Goal: Transaction & Acquisition: Purchase product/service

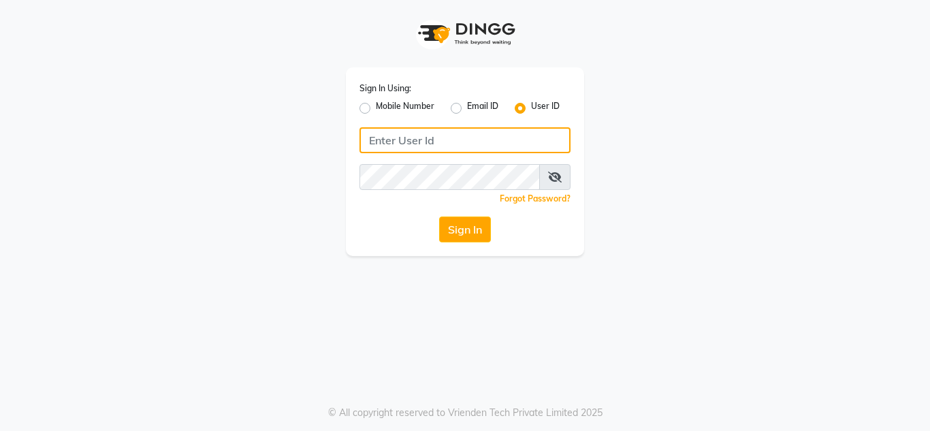
click at [473, 136] on input "Username" at bounding box center [464, 140] width 211 height 26
type input "thefirst"
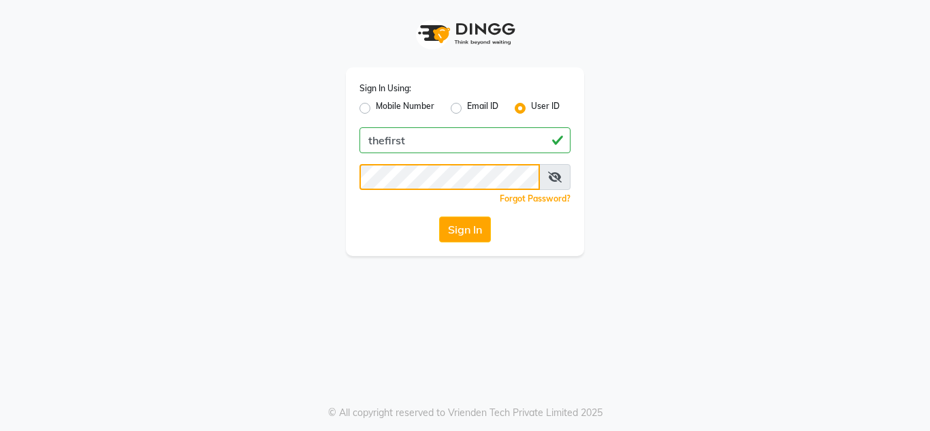
click at [439, 216] on button "Sign In" at bounding box center [465, 229] width 52 height 26
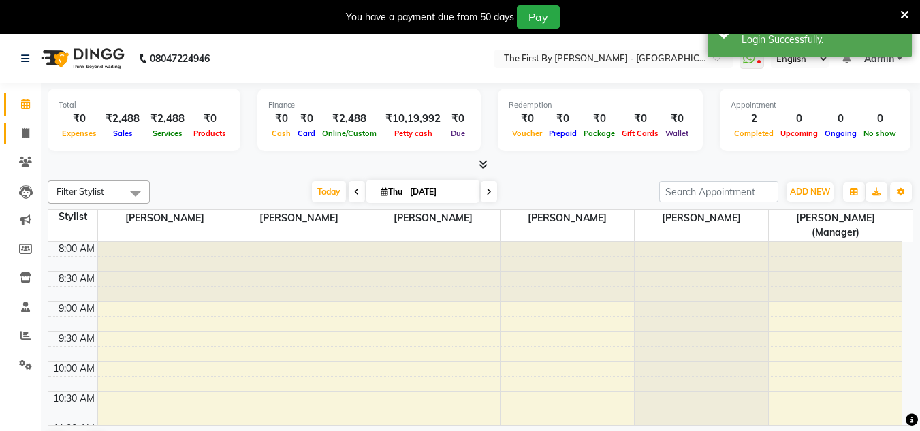
click at [25, 142] on link "Invoice" at bounding box center [20, 134] width 33 height 22
select select "service"
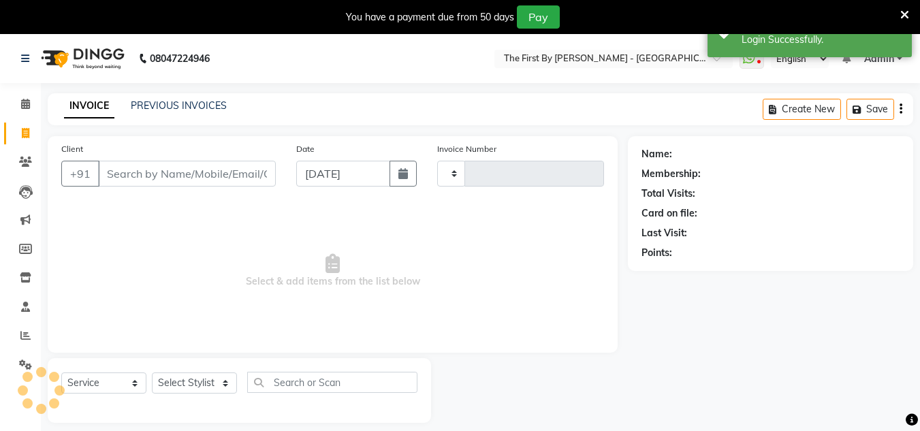
type input "0532"
select select "6407"
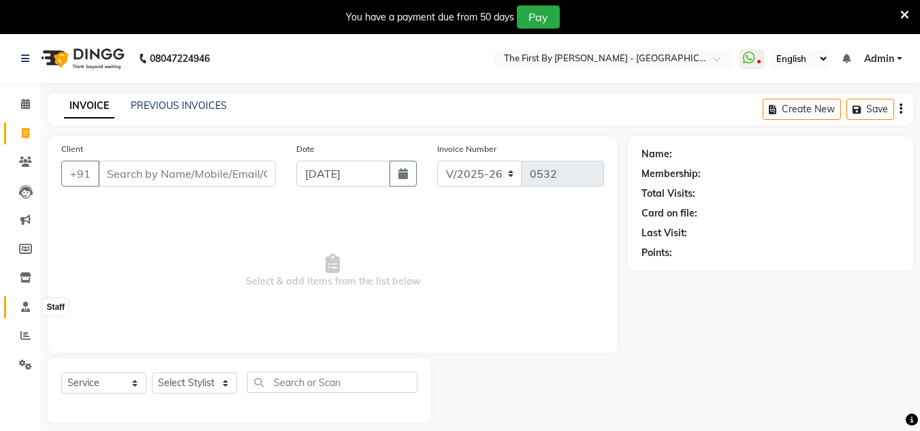
drag, startPoint x: 25, startPoint y: 303, endPoint x: 41, endPoint y: 297, distance: 17.4
click at [25, 304] on icon at bounding box center [25, 307] width 9 height 10
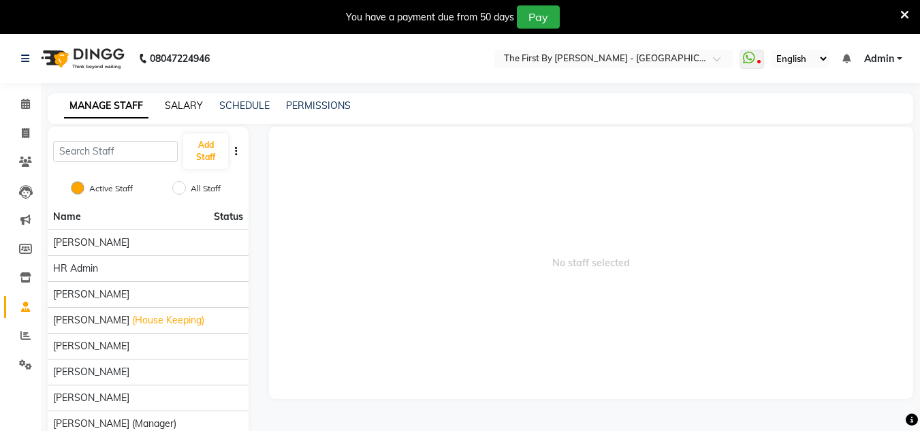
click at [177, 108] on link "SALARY" at bounding box center [184, 105] width 38 height 12
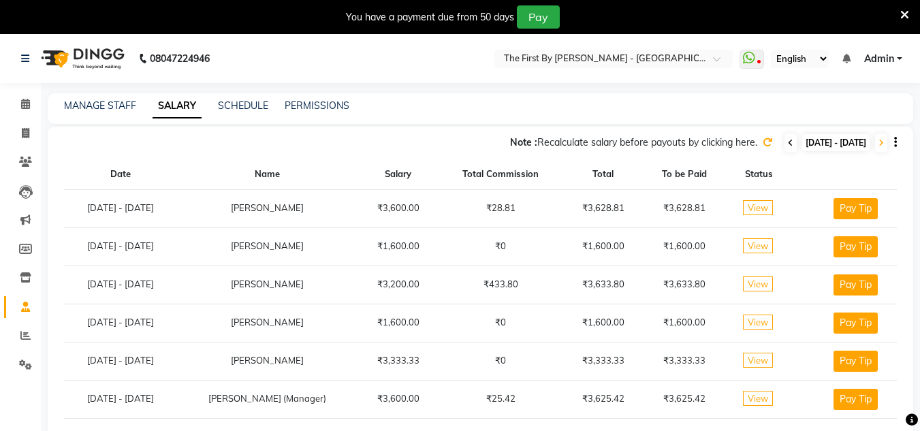
click at [784, 149] on span at bounding box center [790, 142] width 12 height 19
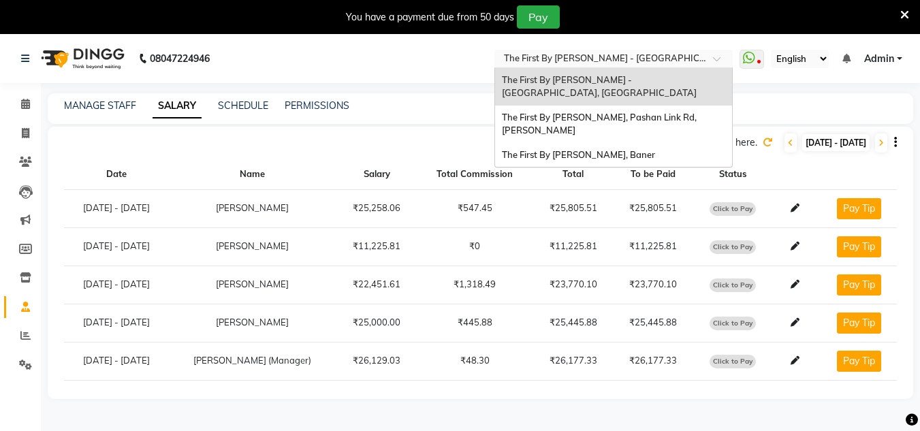
click at [703, 61] on div at bounding box center [613, 60] width 238 height 14
click at [653, 155] on span "The First By Aarti Walia - Baner, Baner" at bounding box center [578, 154] width 153 height 11
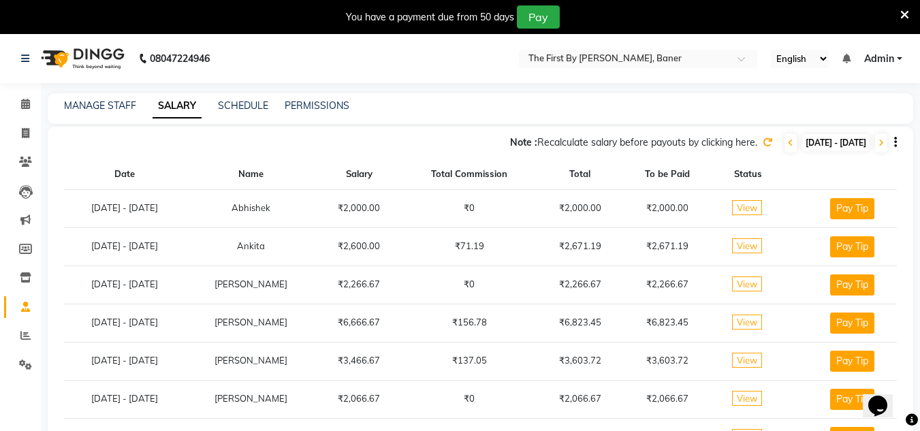
click at [905, 9] on icon at bounding box center [904, 15] width 9 height 12
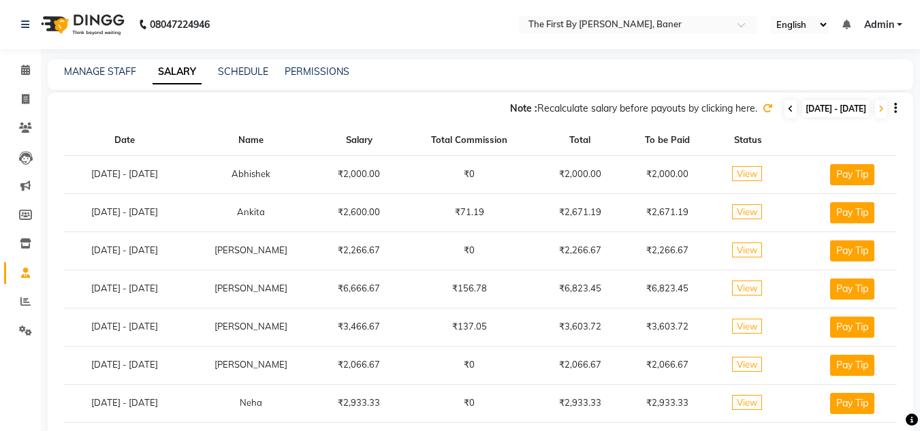
click at [788, 110] on icon at bounding box center [790, 109] width 5 height 8
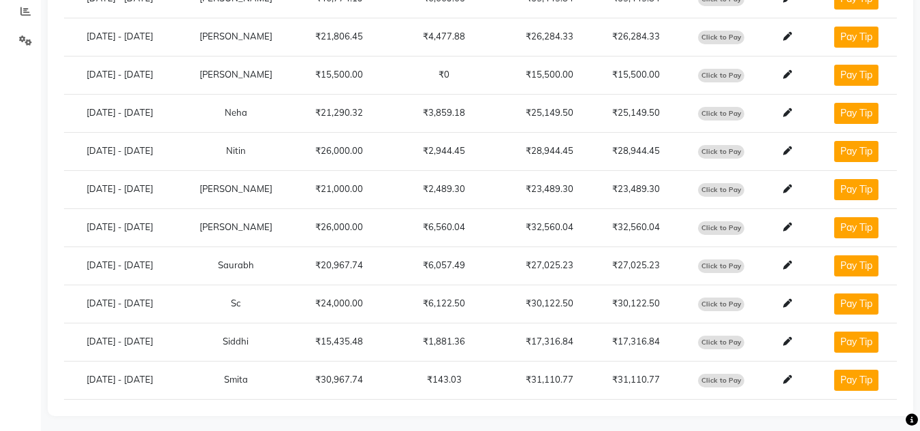
scroll to position [295, 0]
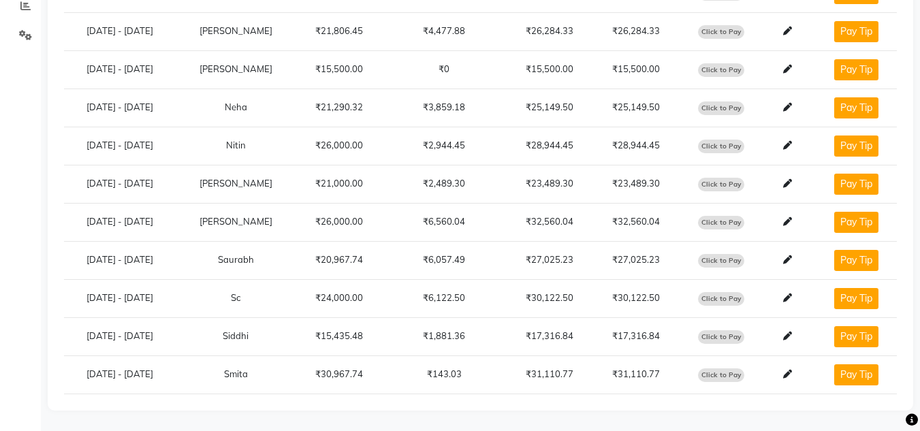
click at [716, 371] on span "Click to Pay" at bounding box center [721, 375] width 46 height 14
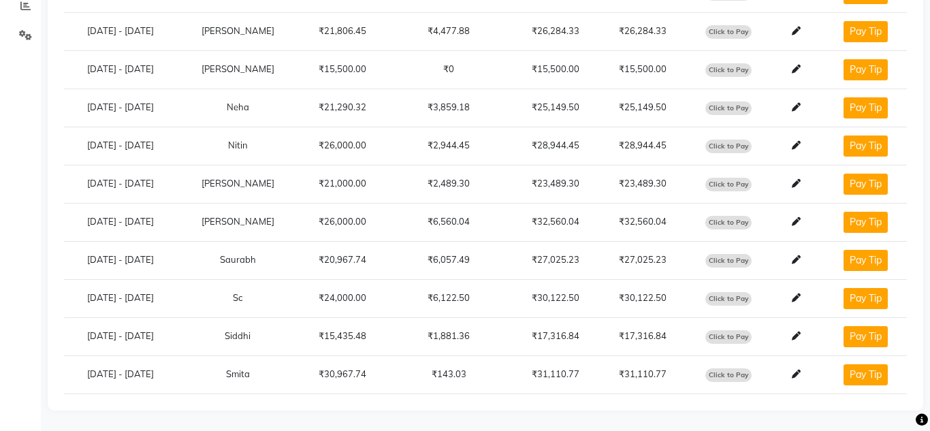
select select "1"
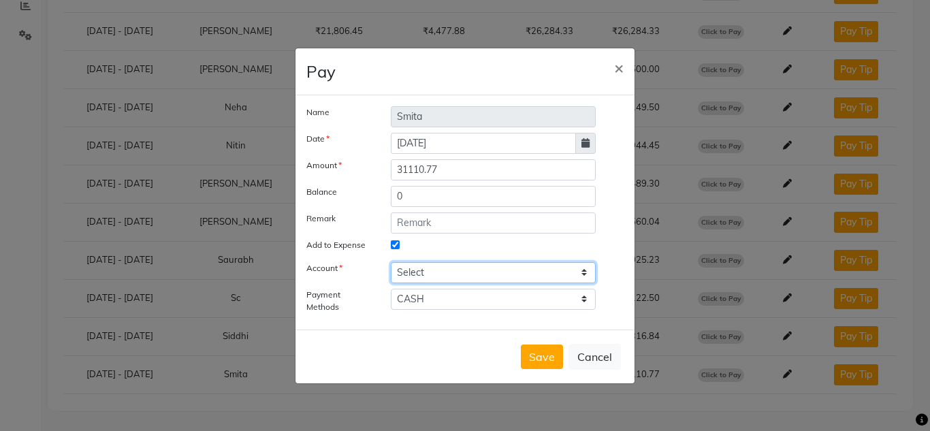
click at [419, 266] on select "Select Petty cash Default account" at bounding box center [493, 272] width 205 height 21
select select "5419"
click at [391, 262] on select "Select Petty cash Default account" at bounding box center [493, 272] width 205 height 21
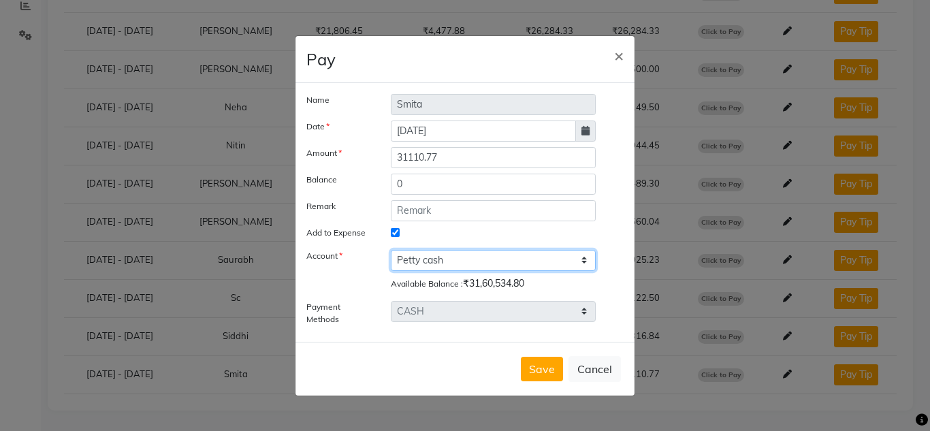
click at [414, 263] on select "Select Petty cash Default account" at bounding box center [493, 260] width 205 height 21
select select
click at [391, 261] on select "Select Petty cash Default account" at bounding box center [493, 260] width 205 height 21
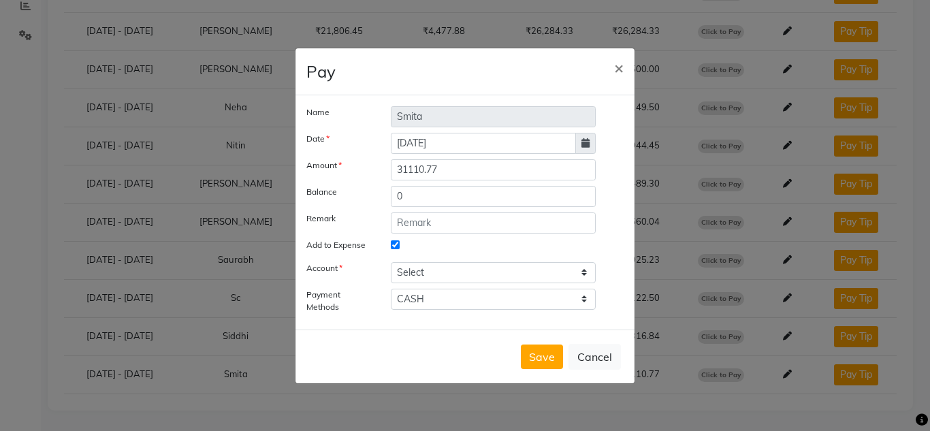
click at [398, 242] on input "Add to Expense" at bounding box center [395, 244] width 9 height 9
checkbox input "false"
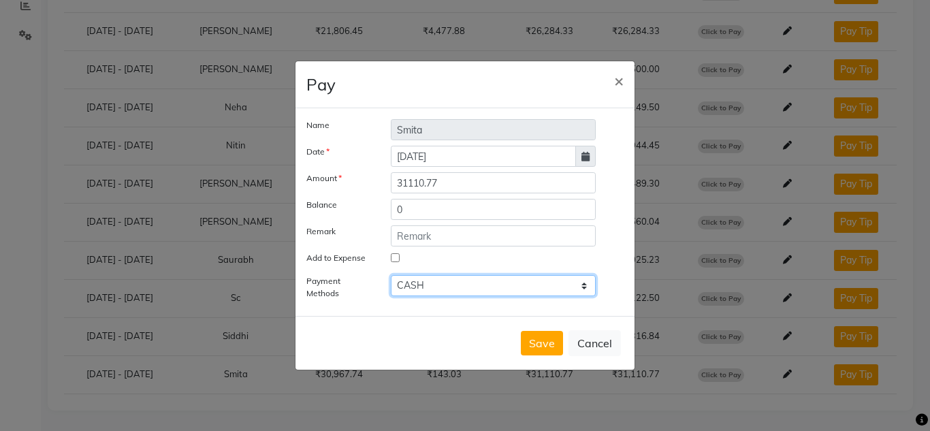
click at [434, 283] on select "UPI CARD GPay ONLINE CASH" at bounding box center [493, 285] width 205 height 21
click at [391, 275] on select "UPI CARD GPay ONLINE CASH" at bounding box center [493, 285] width 205 height 21
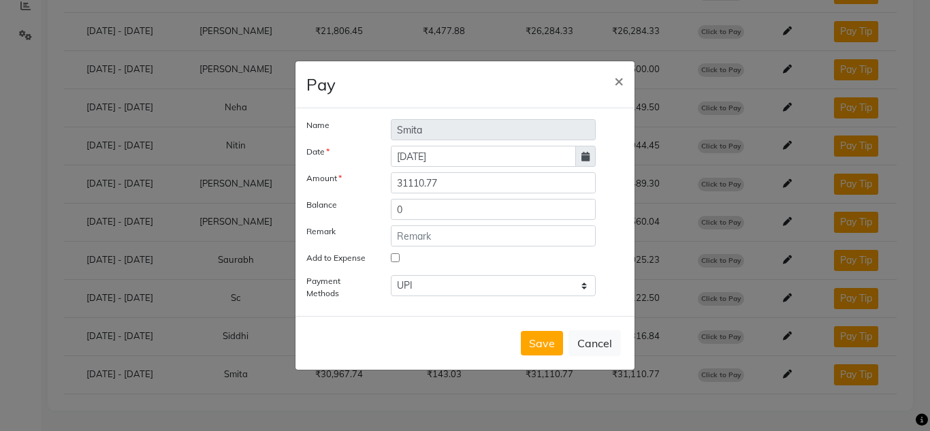
click at [426, 309] on div "Name Smita Date 04-09-2025 Amount 31110.77 Balance 0 Remark Add to Expense Paym…" at bounding box center [464, 212] width 339 height 208
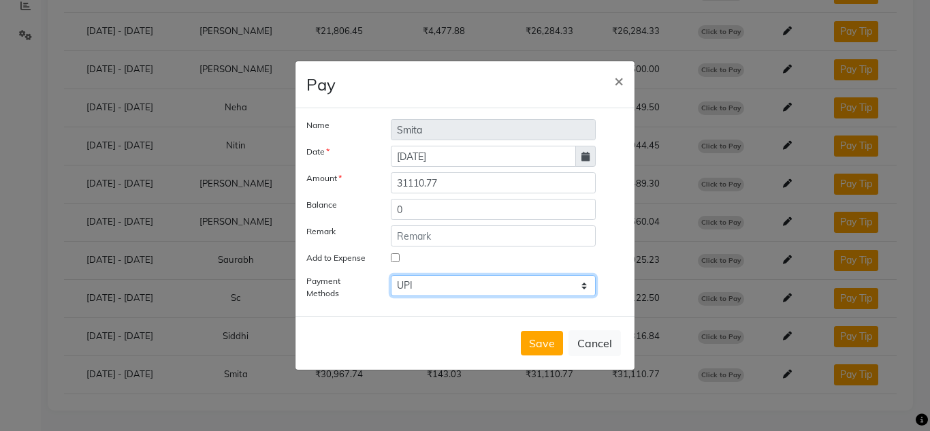
drag, startPoint x: 425, startPoint y: 288, endPoint x: 424, endPoint y: 295, distance: 7.5
click at [425, 288] on select "UPI CARD GPay ONLINE CASH" at bounding box center [493, 285] width 205 height 21
click at [391, 275] on select "UPI CARD GPay ONLINE CASH" at bounding box center [493, 285] width 205 height 21
click at [436, 284] on select "UPI CARD GPay ONLINE CASH" at bounding box center [493, 285] width 205 height 21
select select "1"
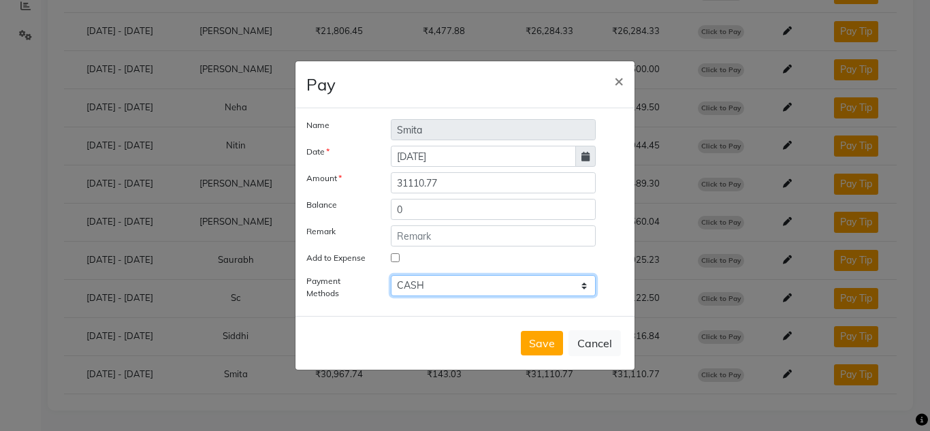
click at [391, 275] on select "UPI CARD GPay ONLINE CASH" at bounding box center [493, 285] width 205 height 21
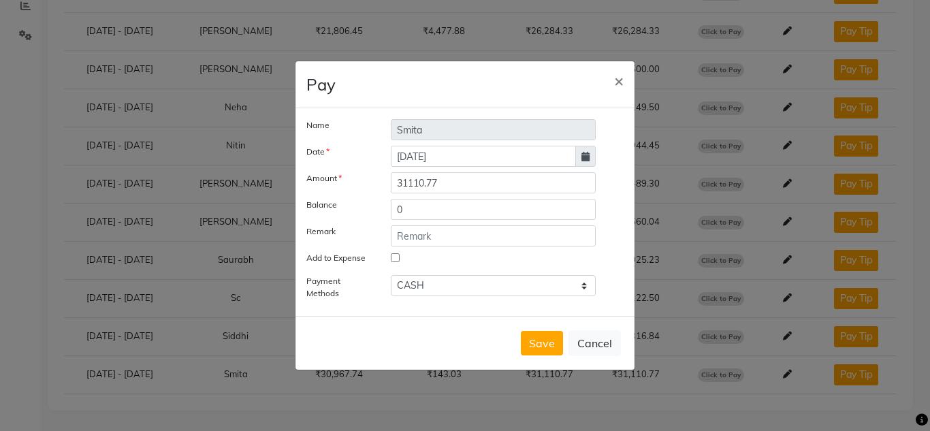
click at [549, 342] on button "Save" at bounding box center [542, 343] width 42 height 25
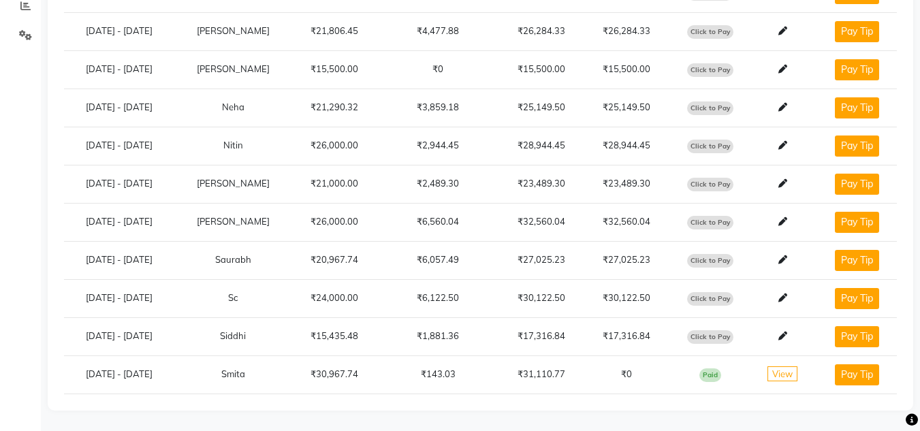
click at [777, 367] on span "View" at bounding box center [782, 373] width 30 height 15
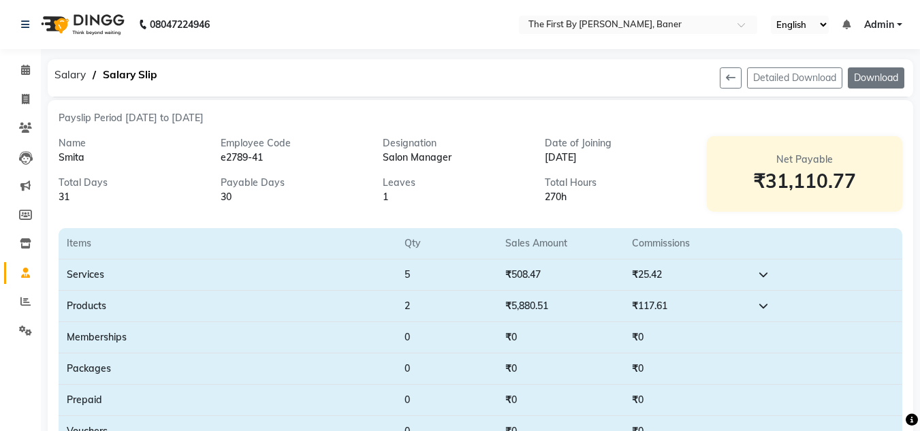
click at [871, 73] on button "Download" at bounding box center [876, 77] width 57 height 21
click at [23, 96] on icon at bounding box center [25, 99] width 7 height 10
select select "6411"
select select "service"
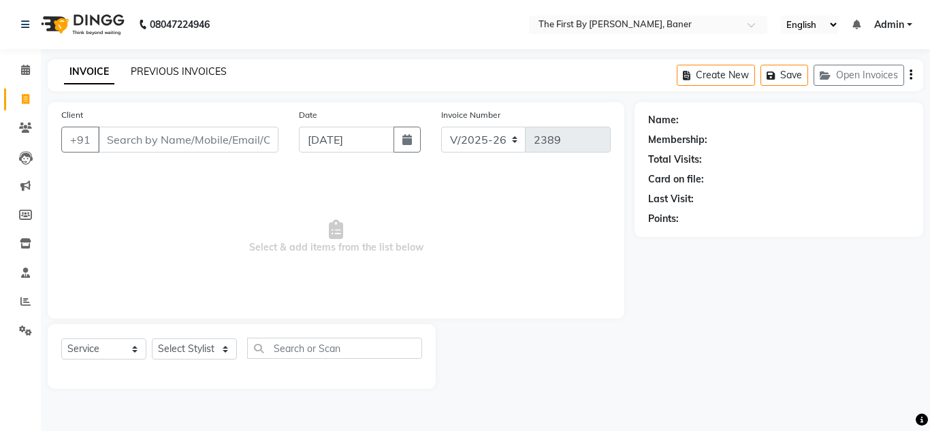
click at [197, 74] on link "PREVIOUS INVOICES" at bounding box center [179, 71] width 96 height 12
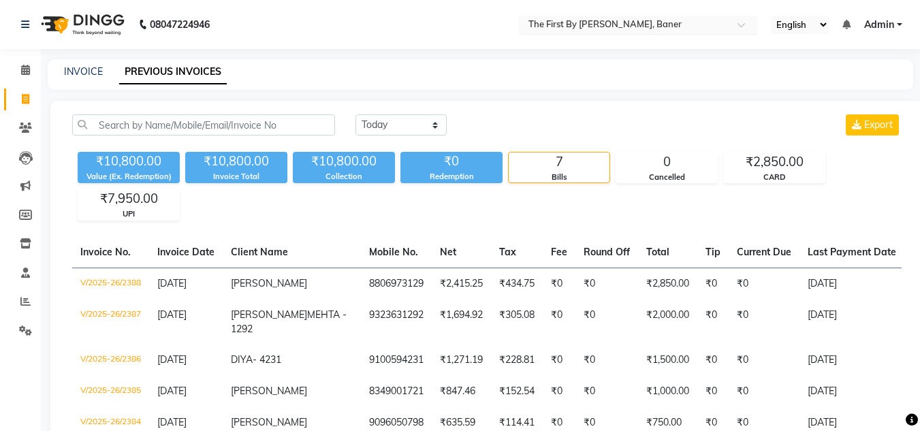
click at [715, 31] on input "text" at bounding box center [624, 26] width 197 height 14
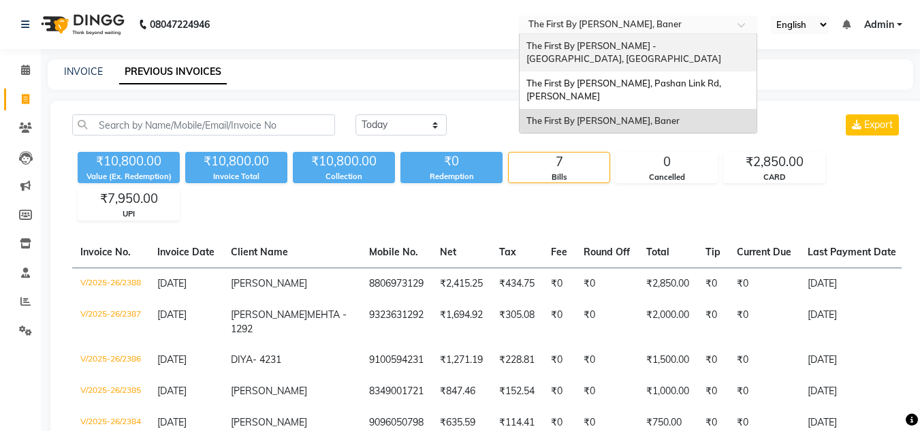
click at [711, 50] on span "The First By [PERSON_NAME] - [GEOGRAPHIC_DATA], [GEOGRAPHIC_DATA]" at bounding box center [623, 52] width 195 height 25
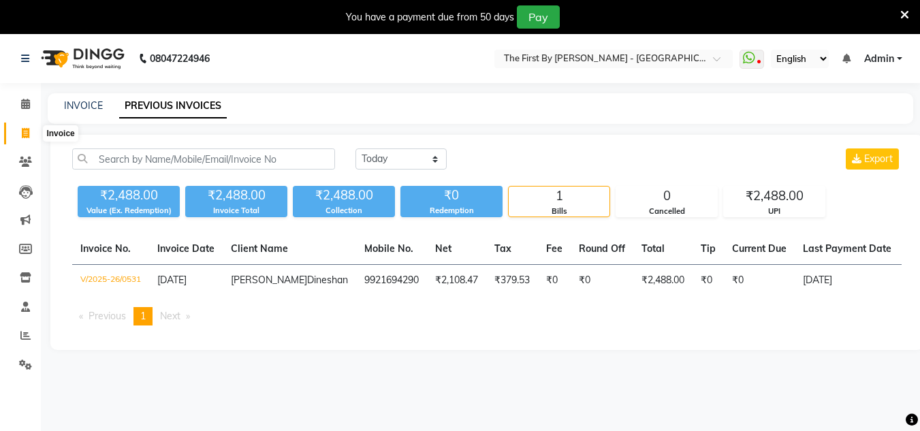
click at [31, 130] on span at bounding box center [26, 134] width 24 height 16
select select "service"
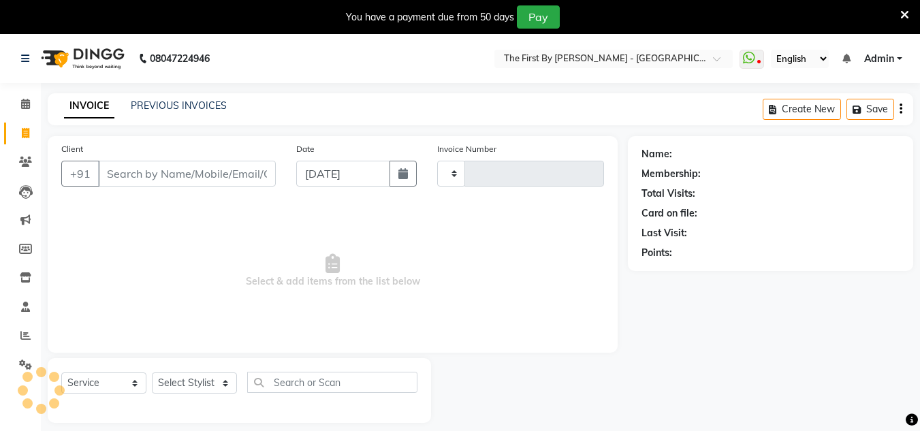
scroll to position [34, 0]
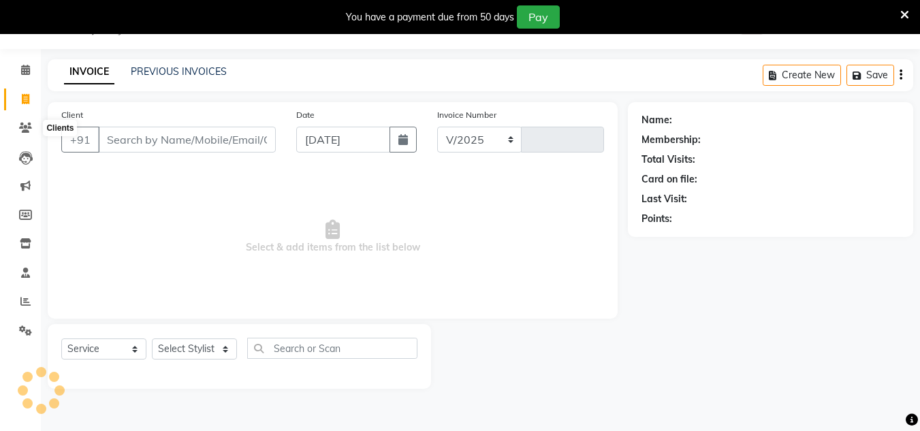
select select "6407"
type input "0532"
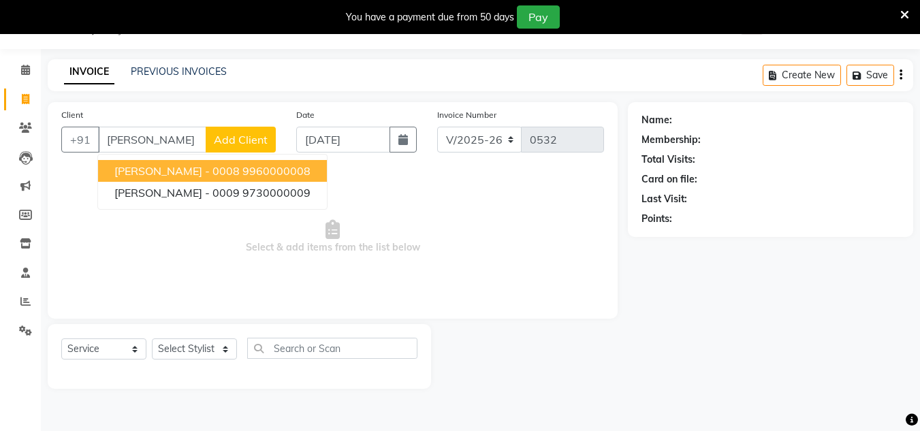
click at [145, 167] on span "[PERSON_NAME] - 0008" at bounding box center [176, 171] width 125 height 14
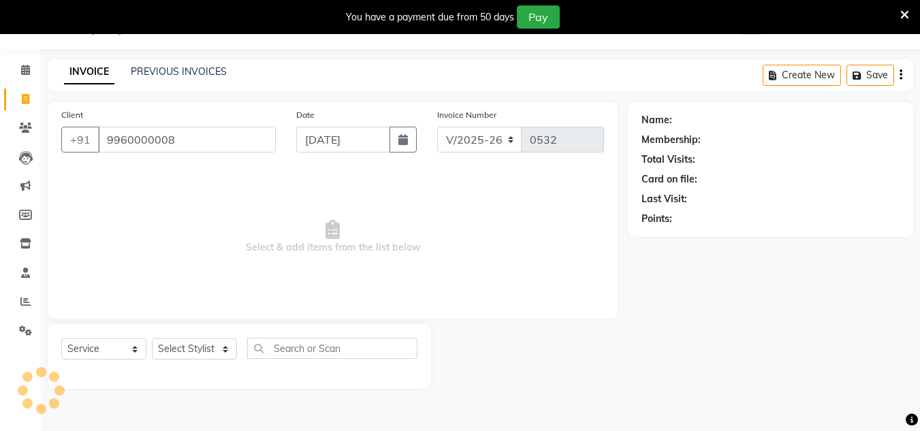
type input "9960000008"
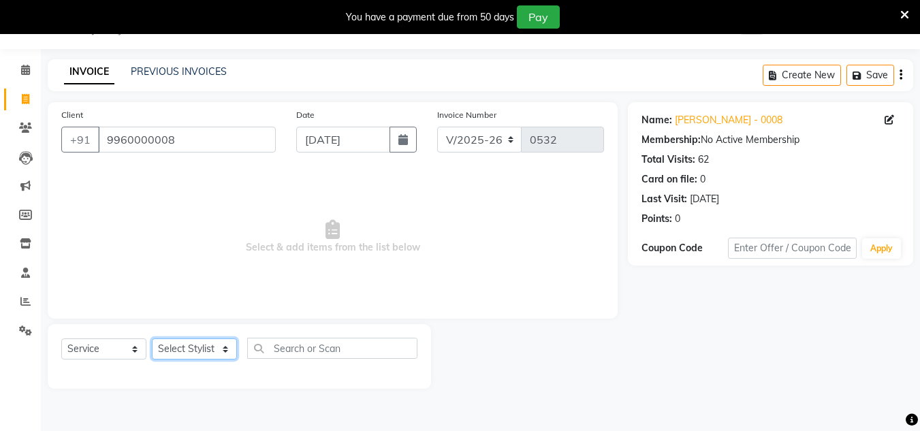
click at [205, 346] on select "Select Stylist [PERSON_NAME] HR Admin [PERSON_NAME] [PERSON_NAME] [PERSON_NAME]…" at bounding box center [194, 348] width 85 height 21
select select "48363"
click at [152, 338] on select "Select Stylist [PERSON_NAME] HR Admin [PERSON_NAME] [PERSON_NAME] [PERSON_NAME]…" at bounding box center [194, 348] width 85 height 21
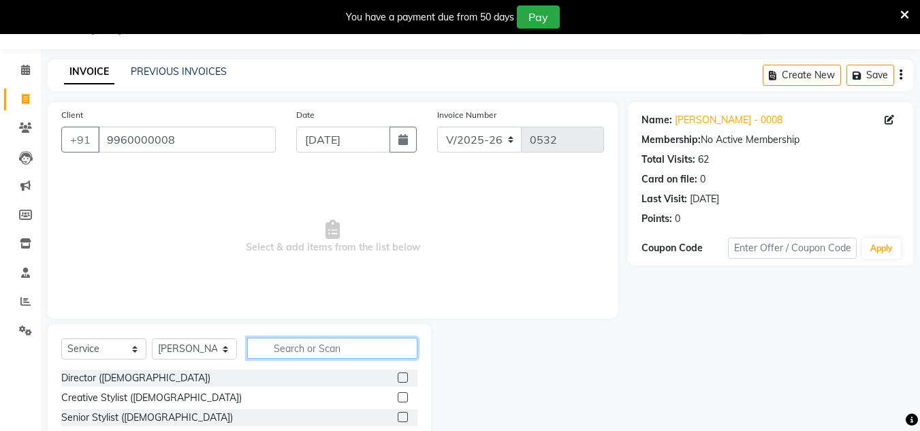
click at [295, 357] on input "text" at bounding box center [332, 348] width 170 height 21
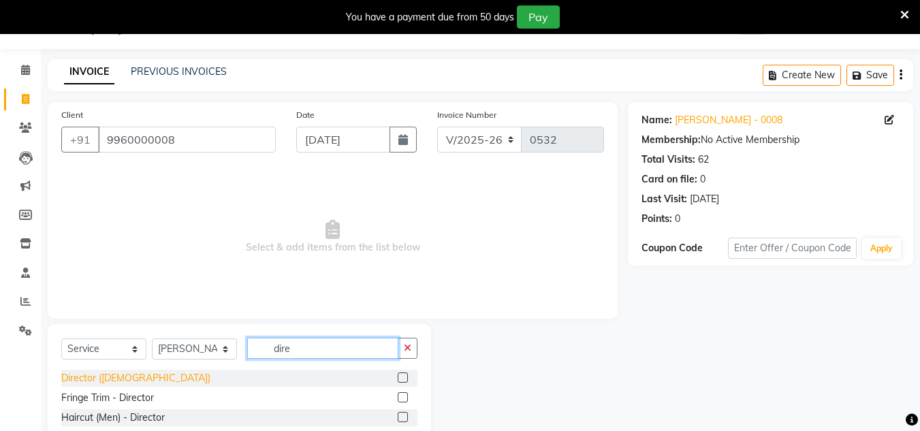
scroll to position [71, 0]
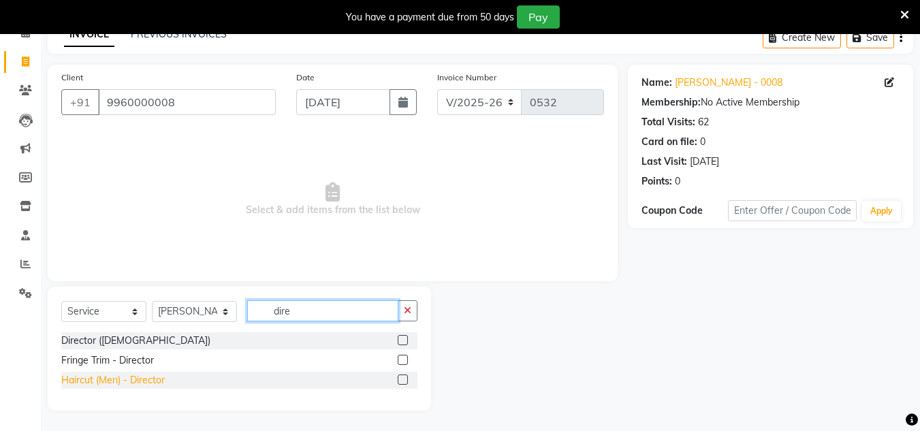
type input "dire"
click at [148, 385] on div "Haircut (Men) - Director" at bounding box center [112, 380] width 103 height 14
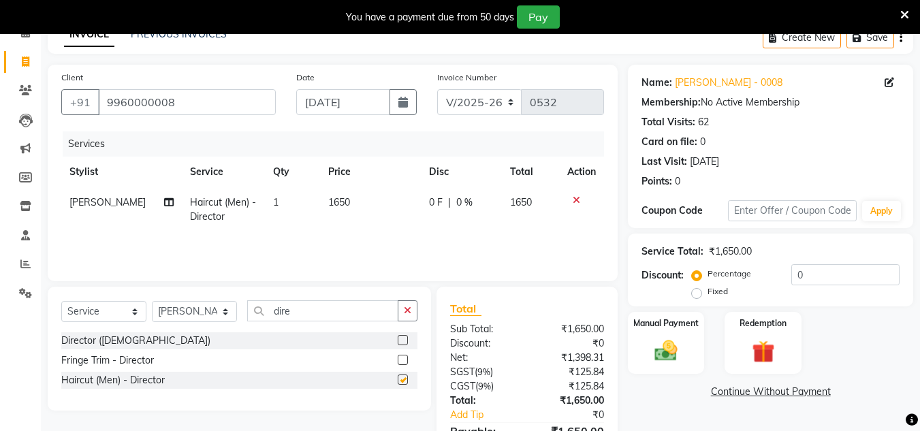
checkbox input "false"
drag, startPoint x: 253, startPoint y: 320, endPoint x: 0, endPoint y: 323, distance: 253.3
click at [140, 313] on div "Select Service Product Membership Package Voucher Prepaid Gift Card Select Styl…" at bounding box center [239, 316] width 356 height 32
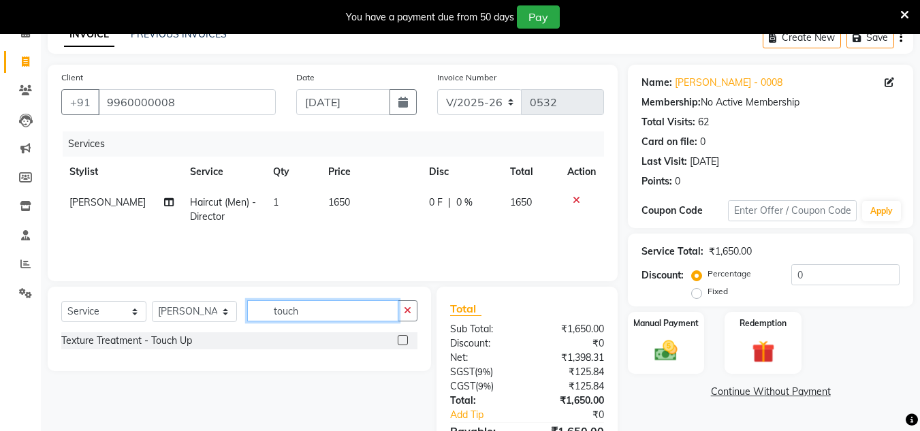
type input "touch"
click at [404, 340] on label at bounding box center [403, 340] width 10 height 10
click at [404, 340] on input "checkbox" at bounding box center [402, 340] width 9 height 9
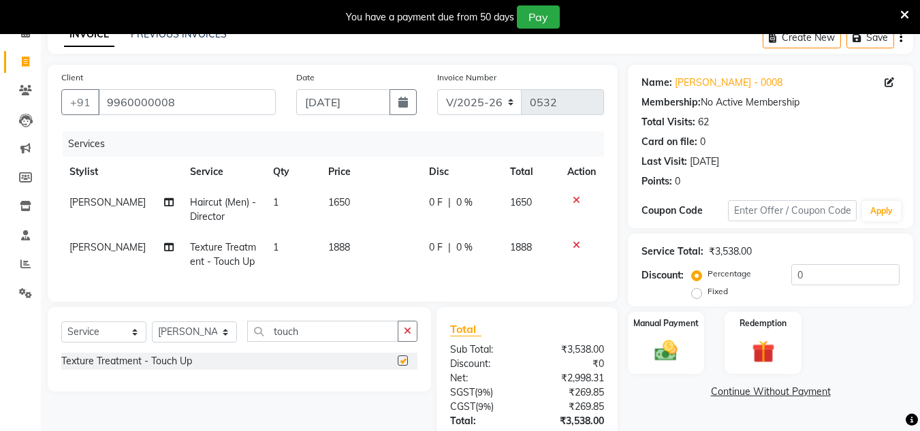
checkbox input "false"
click at [212, 342] on select "Select Stylist [PERSON_NAME] HR Admin [PERSON_NAME] [PERSON_NAME] [PERSON_NAME]…" at bounding box center [194, 331] width 85 height 21
select select "68243"
click at [152, 332] on select "Select Stylist [PERSON_NAME] HR Admin [PERSON_NAME] [PERSON_NAME] [PERSON_NAME]…" at bounding box center [194, 331] width 85 height 21
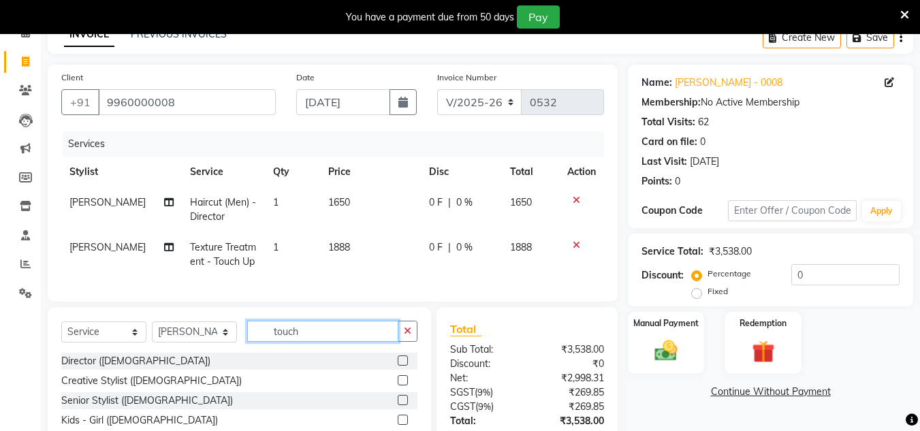
drag, startPoint x: 305, startPoint y: 343, endPoint x: 0, endPoint y: 411, distance: 312.4
click at [184, 366] on div "Select Service Product Membership Package Voucher Prepaid Gift Card Select Styl…" at bounding box center [239, 407] width 383 height 201
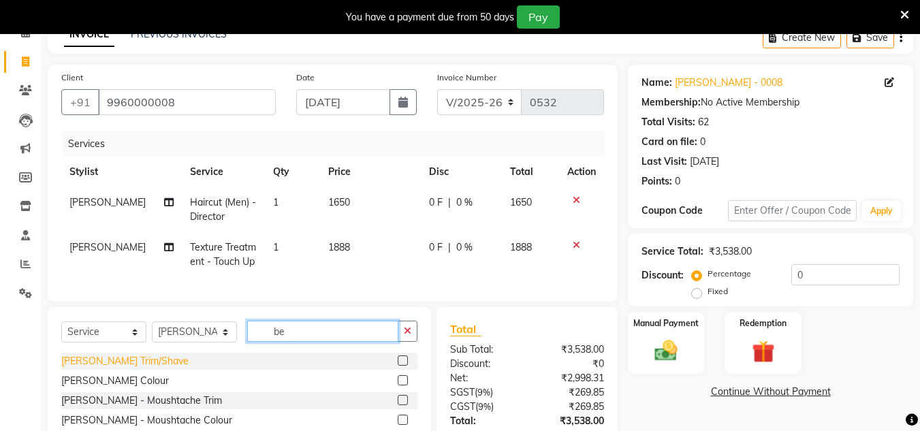
type input "be"
click at [121, 368] on div "[PERSON_NAME] Trim/Shave" at bounding box center [124, 361] width 127 height 14
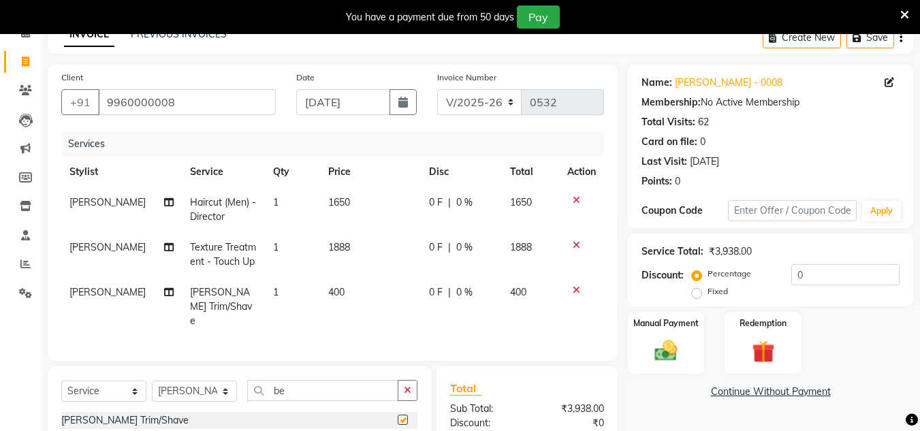
checkbox input "false"
click at [666, 395] on link "Continue Without Payment" at bounding box center [770, 392] width 280 height 14
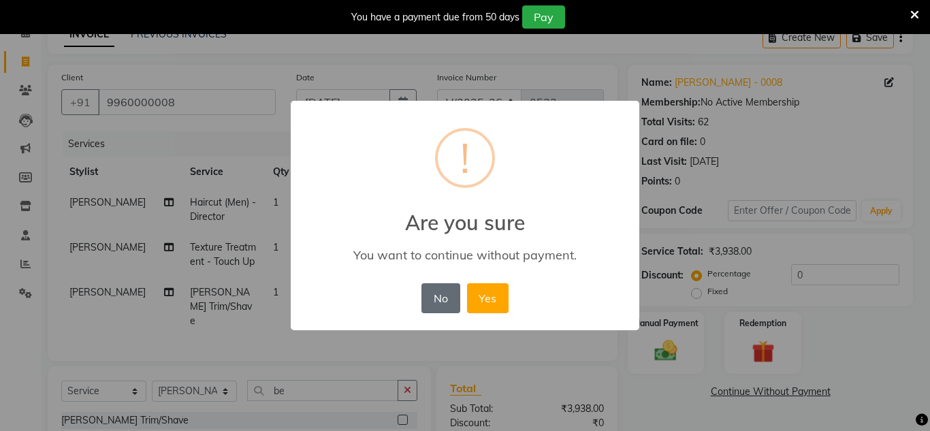
click at [433, 299] on button "No" at bounding box center [440, 298] width 38 height 30
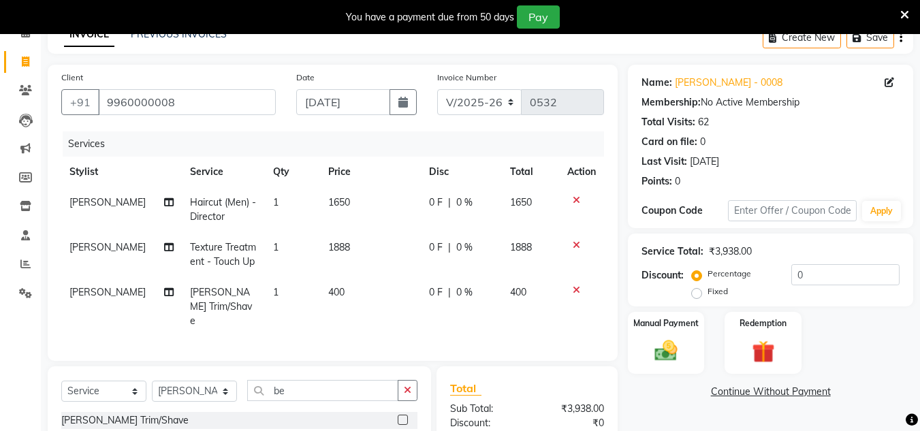
click at [907, 12] on icon at bounding box center [904, 15] width 9 height 12
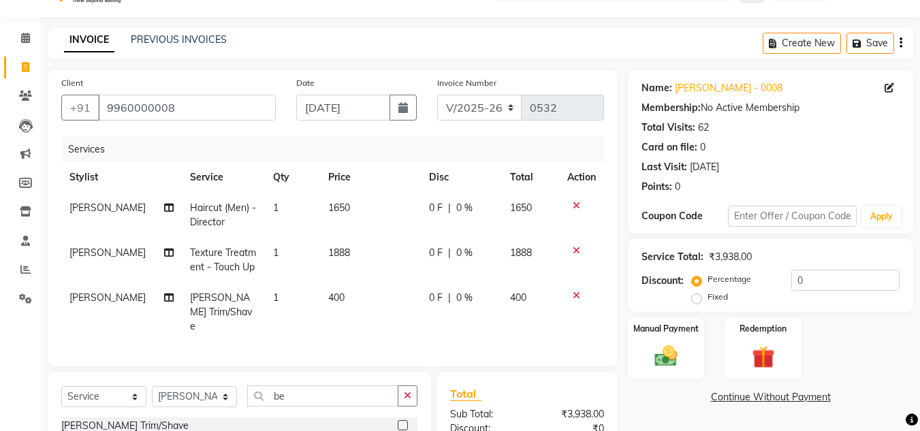
scroll to position [0, 0]
